Goal: Information Seeking & Learning: Learn about a topic

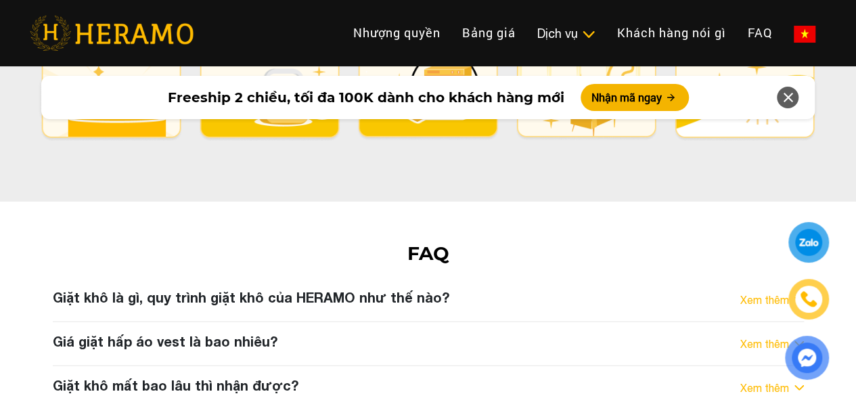
scroll to position [7983, 0]
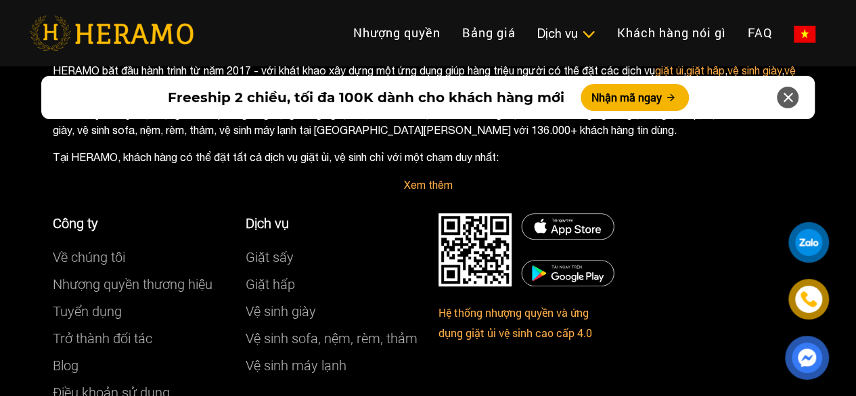
click at [803, 295] on img at bounding box center [808, 299] width 15 height 15
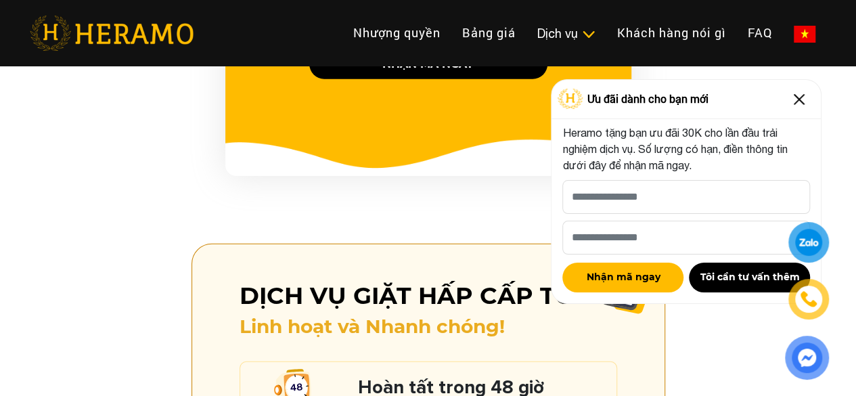
scroll to position [1757, 0]
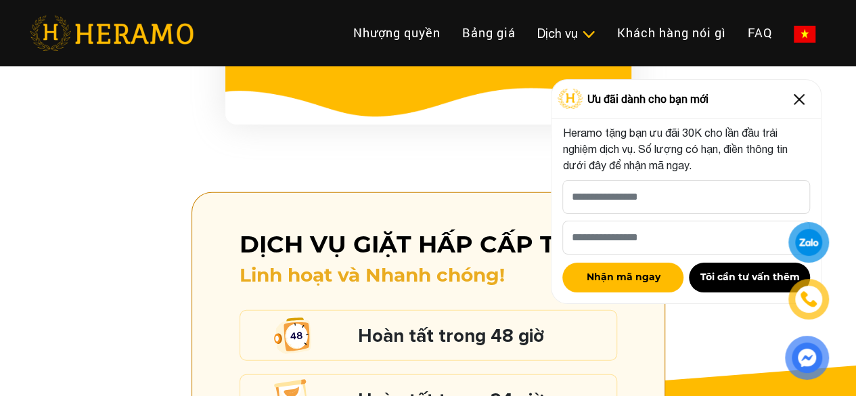
click at [797, 97] on img at bounding box center [799, 100] width 22 height 22
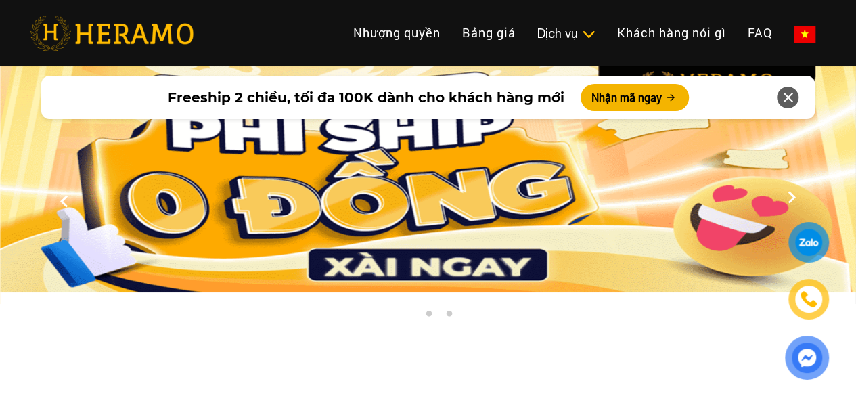
scroll to position [406, 0]
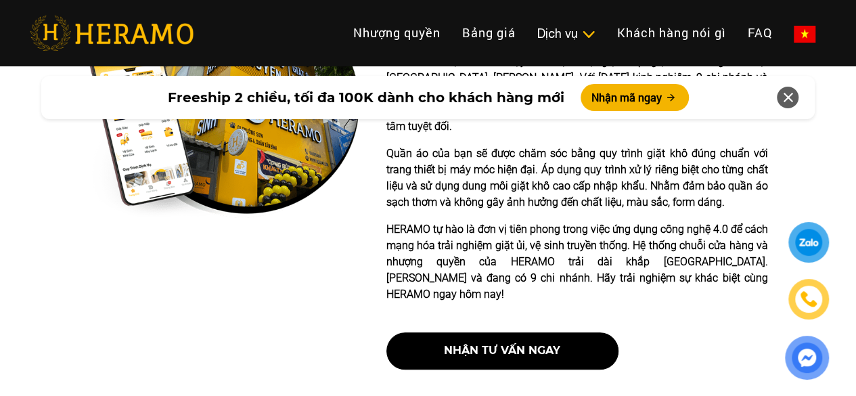
click at [462, 182] on p "Quần áo của bạn sẽ được chăm sóc bằng quy trình giặt khô đúng chuẩn với trang t…" at bounding box center [577, 177] width 382 height 65
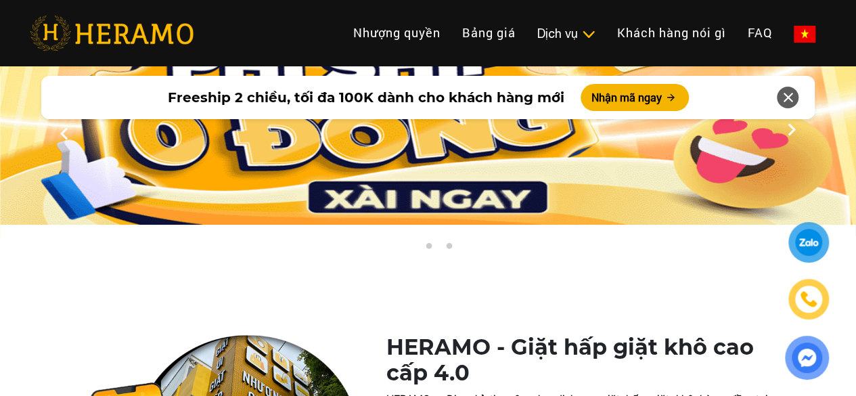
scroll to position [0, 0]
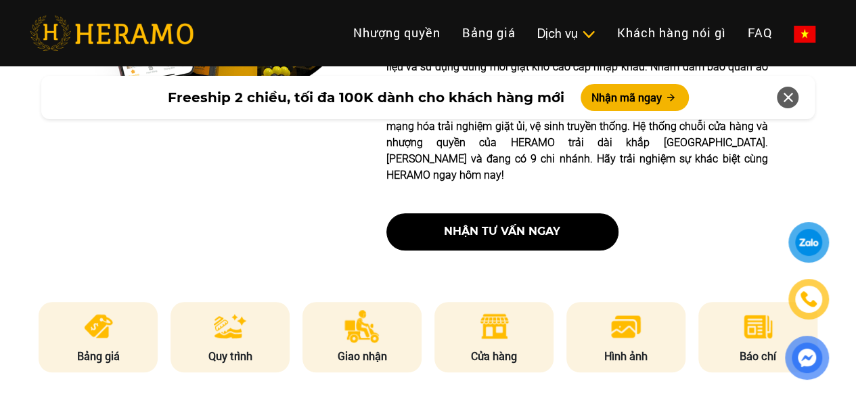
scroll to position [541, 0]
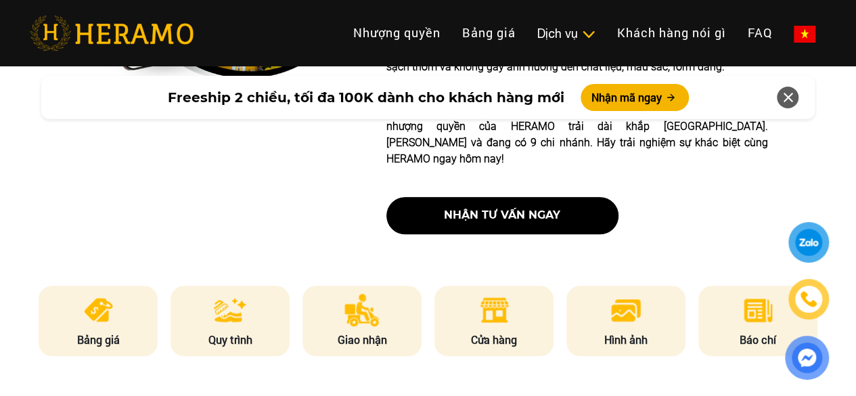
click at [76, 125] on div "Freeship 2 chiều, tối đa 100K dành cho khách hàng mới Nhận mã ngay" at bounding box center [428, 98] width 856 height 60
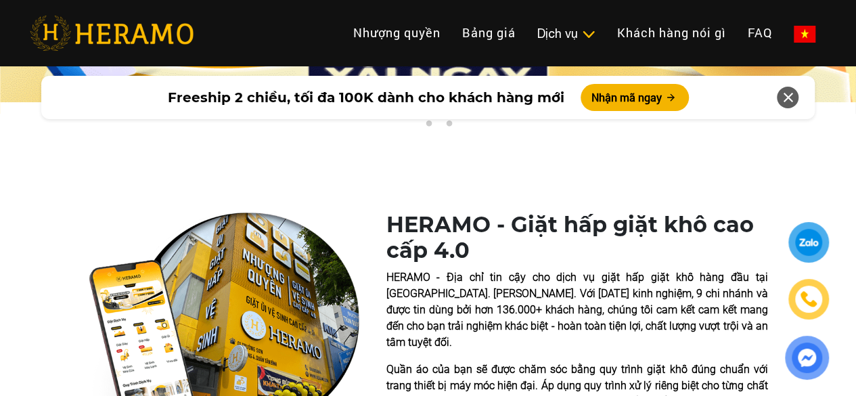
scroll to position [338, 0]
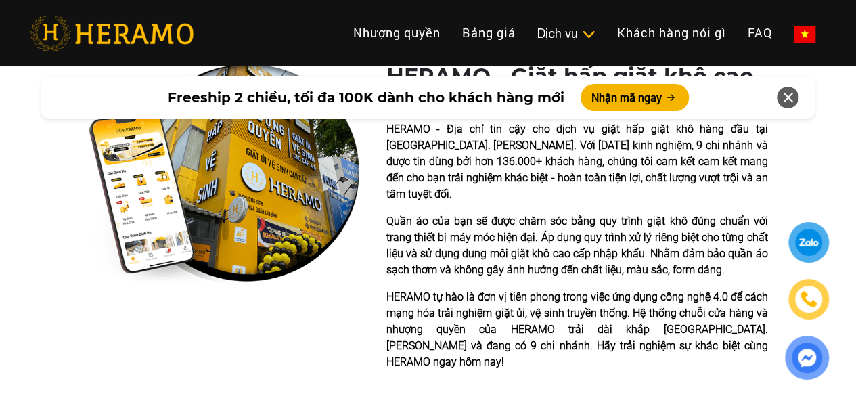
click at [0, 189] on div "HERAMO - Giặt hấp giặt khô cao cấp 4.0 HERAMO - Địa chỉ tin cậy cho dịch vụ giặ…" at bounding box center [428, 256] width 856 height 384
